Goal: Obtain resource: Download file/media

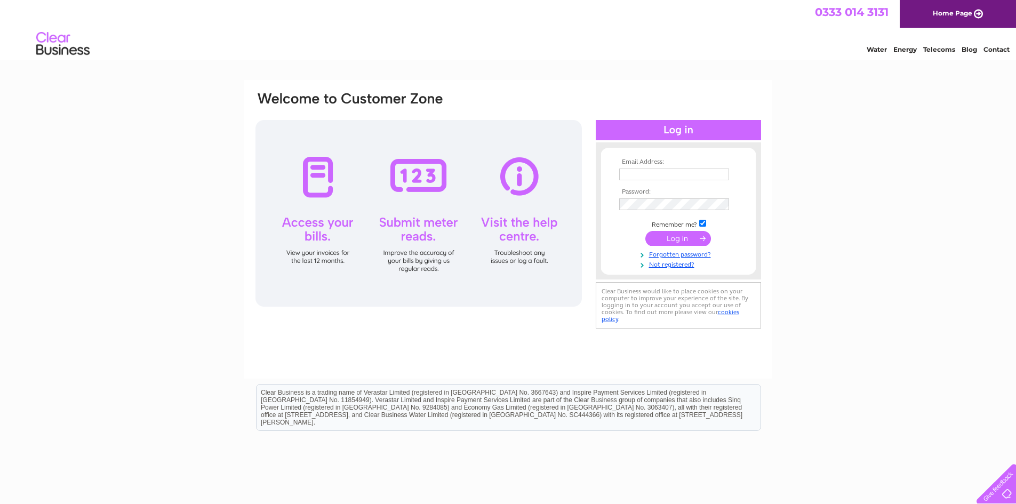
type input "info@fortwilliambedandbreakfast.co.uk"
click at [692, 236] on input "submit" at bounding box center [678, 238] width 66 height 15
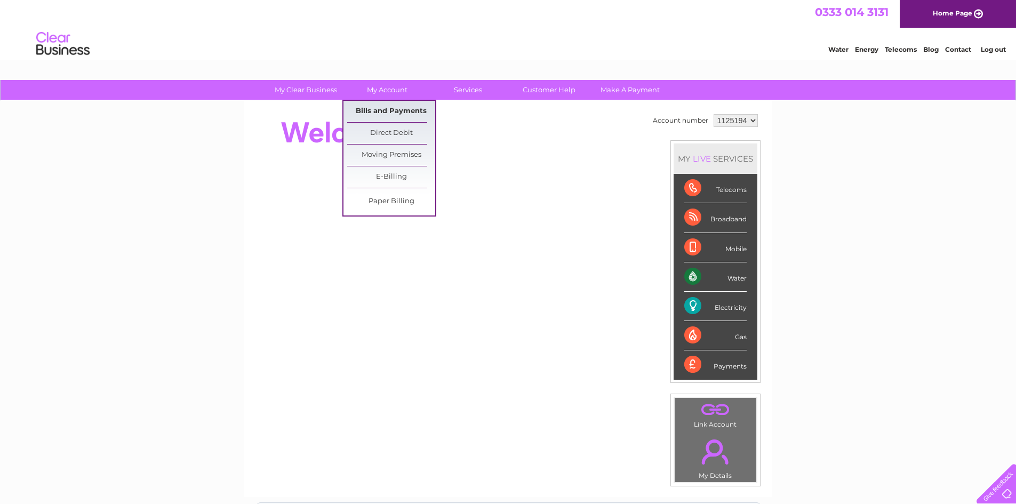
click at [389, 108] on link "Bills and Payments" at bounding box center [391, 111] width 88 height 21
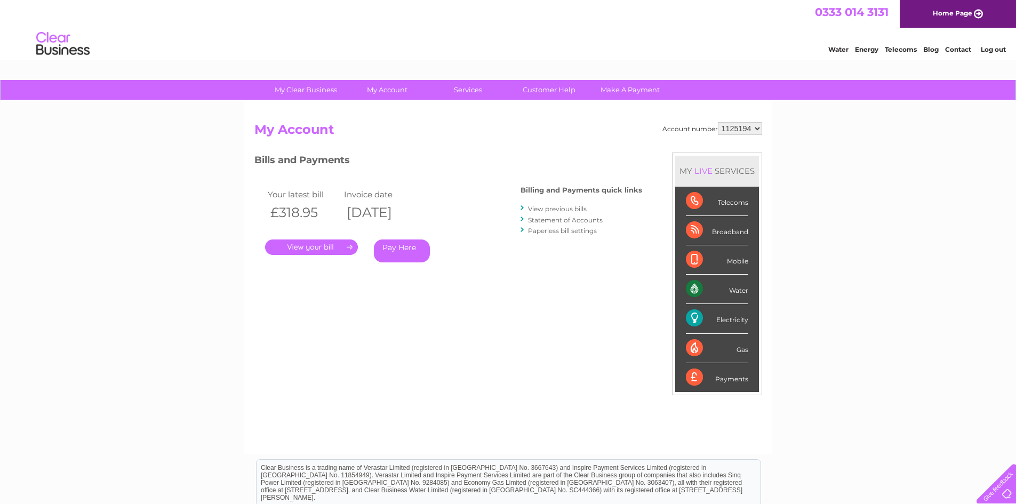
click at [319, 249] on link "." at bounding box center [311, 247] width 93 height 15
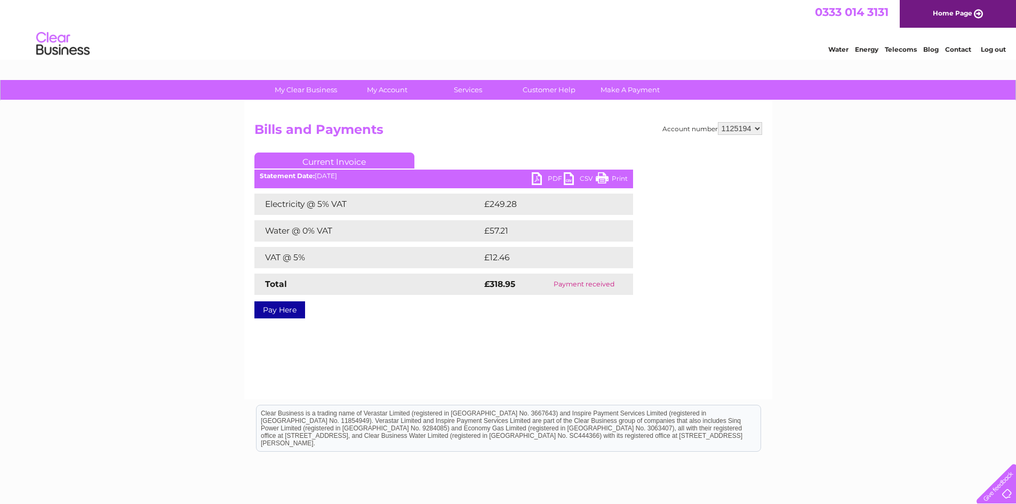
click at [538, 182] on link "PDF" at bounding box center [548, 179] width 32 height 15
